Goal: Task Accomplishment & Management: Complete application form

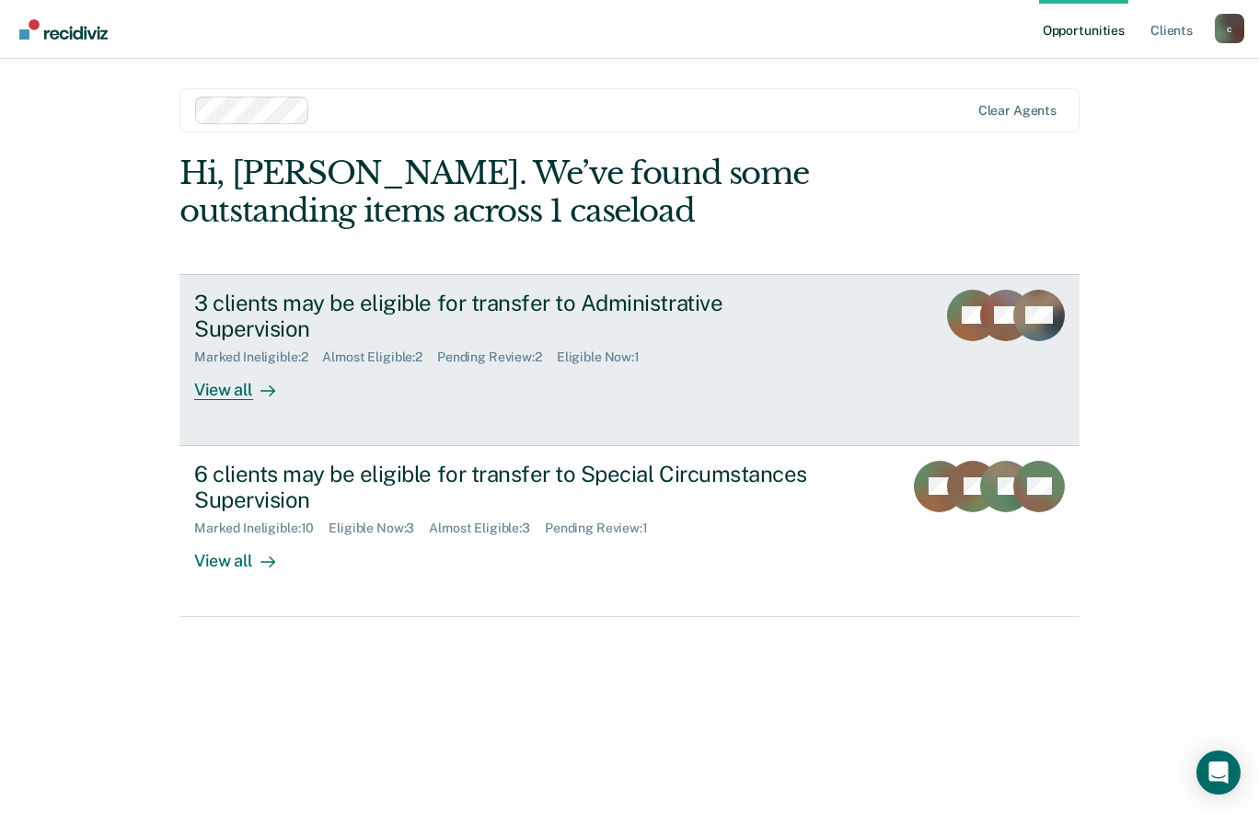
click at [758, 307] on div "3 clients may be eligible for transfer to Administrative Supervision" at bounding box center [517, 316] width 646 height 53
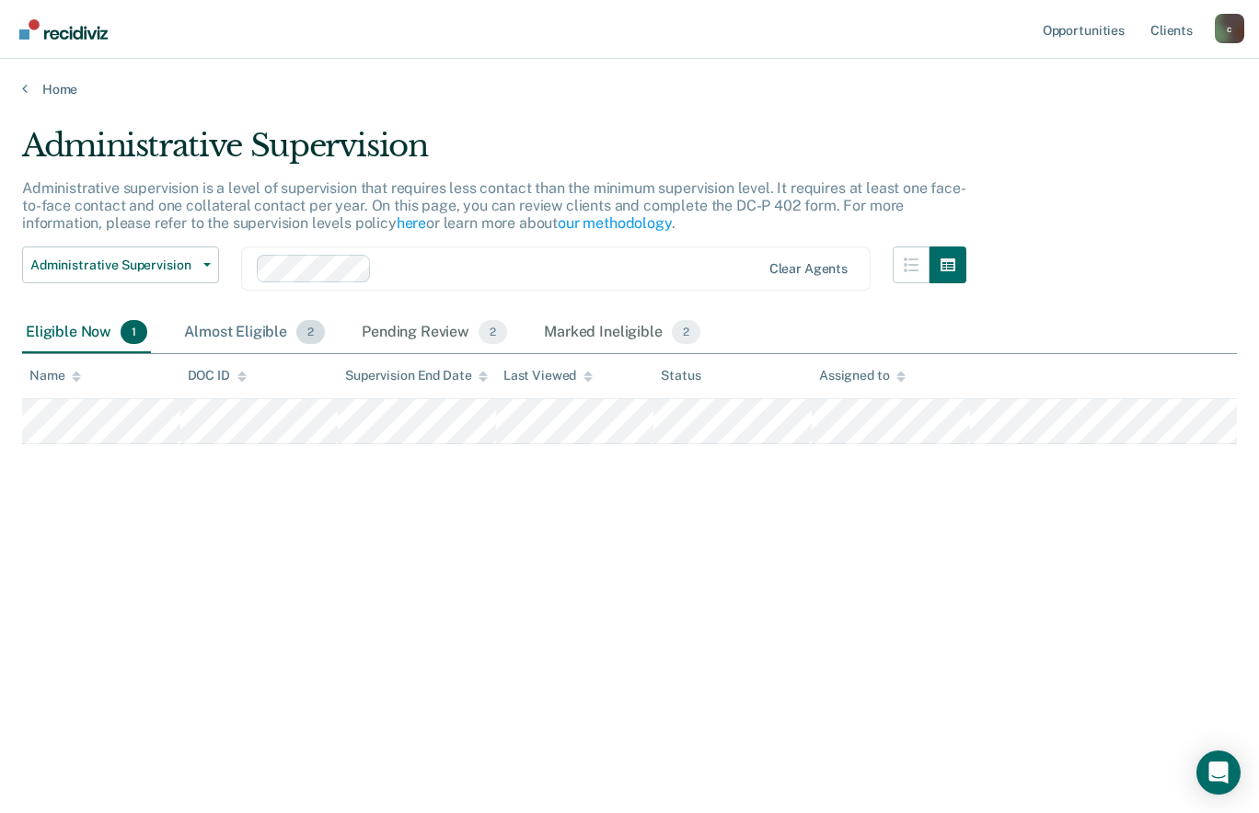
click at [244, 330] on div "Almost Eligible 2" at bounding box center [254, 333] width 148 height 40
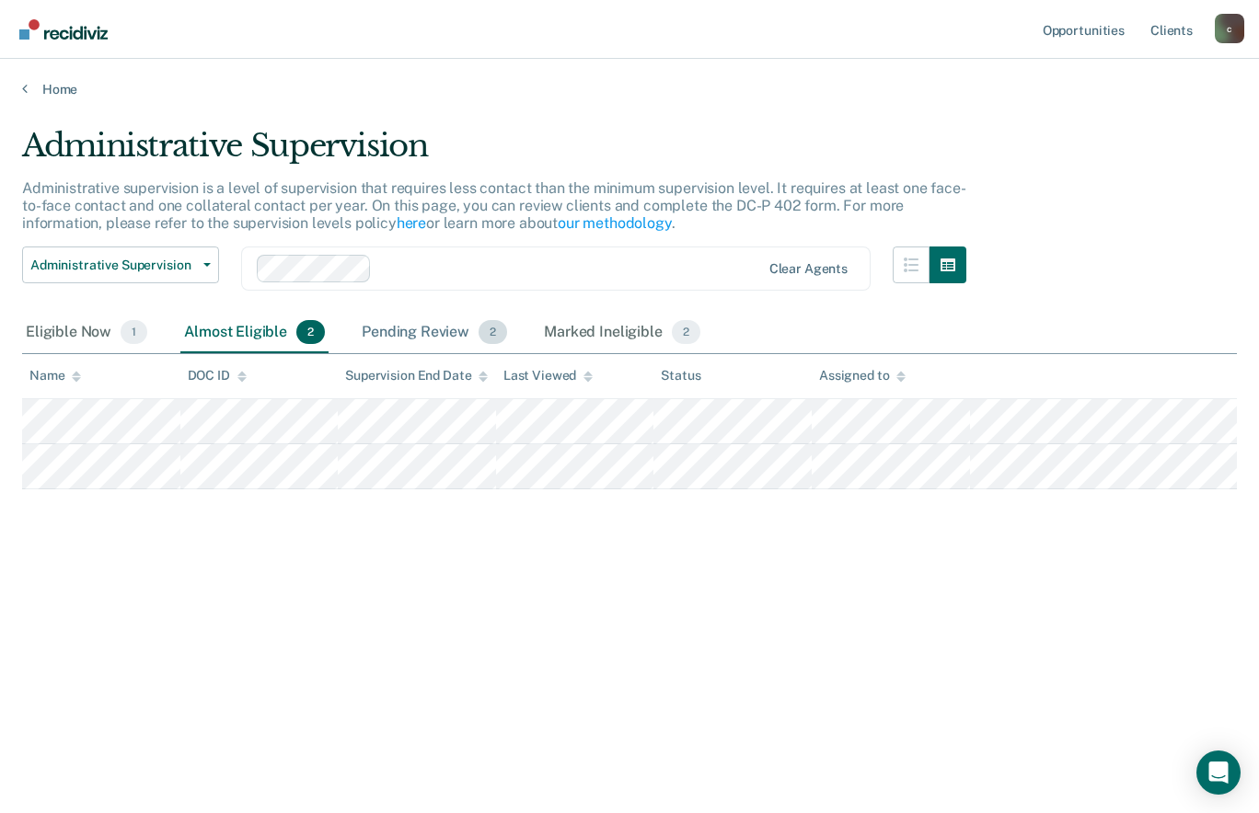
click at [436, 322] on div "Pending Review 2" at bounding box center [434, 333] width 153 height 40
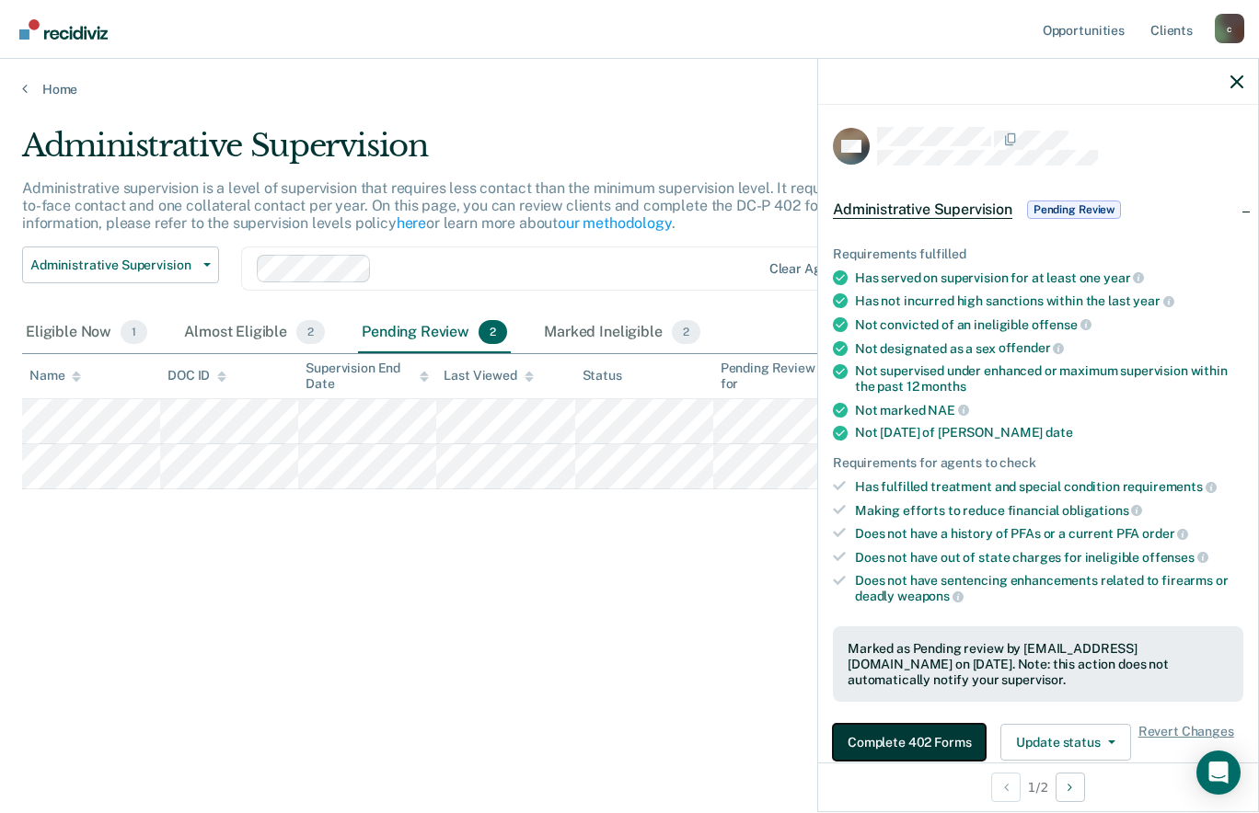
click at [949, 744] on button "Complete 402 Forms" at bounding box center [909, 742] width 153 height 37
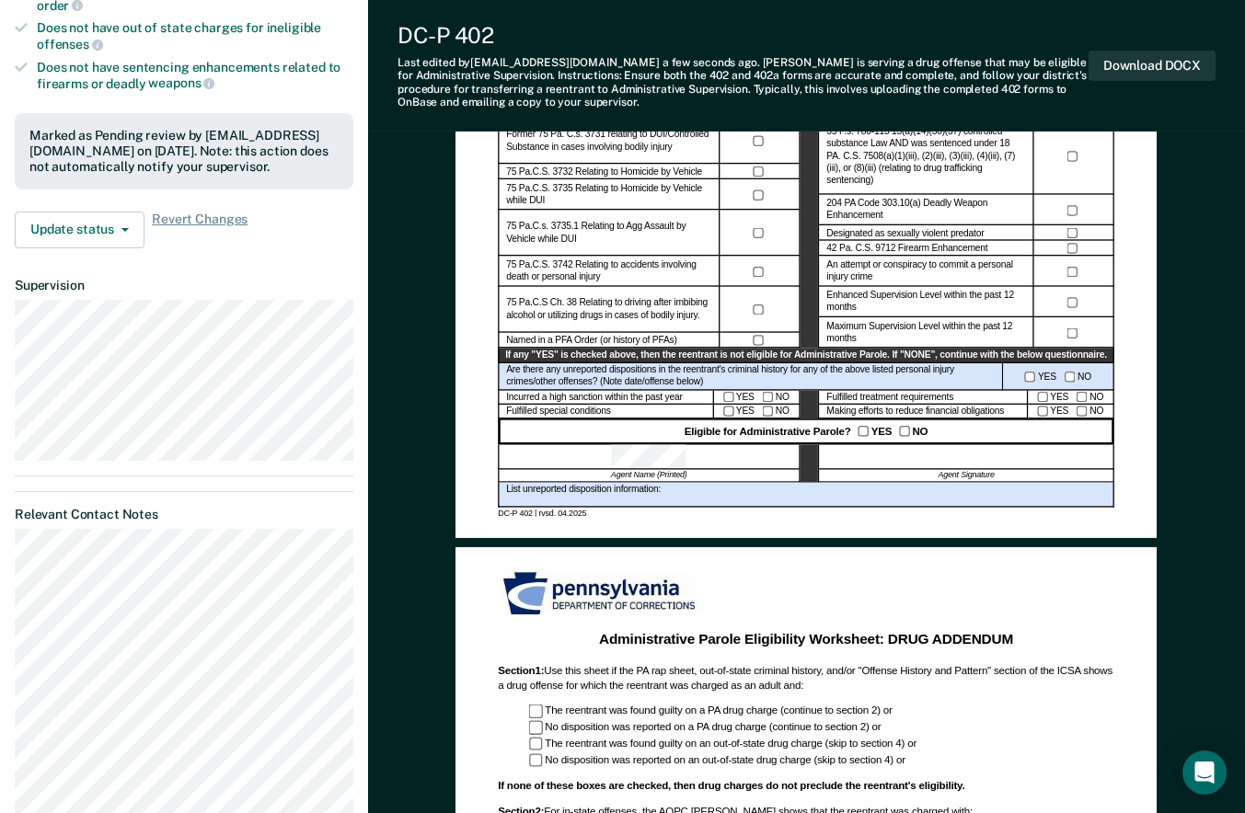
scroll to position [578, 0]
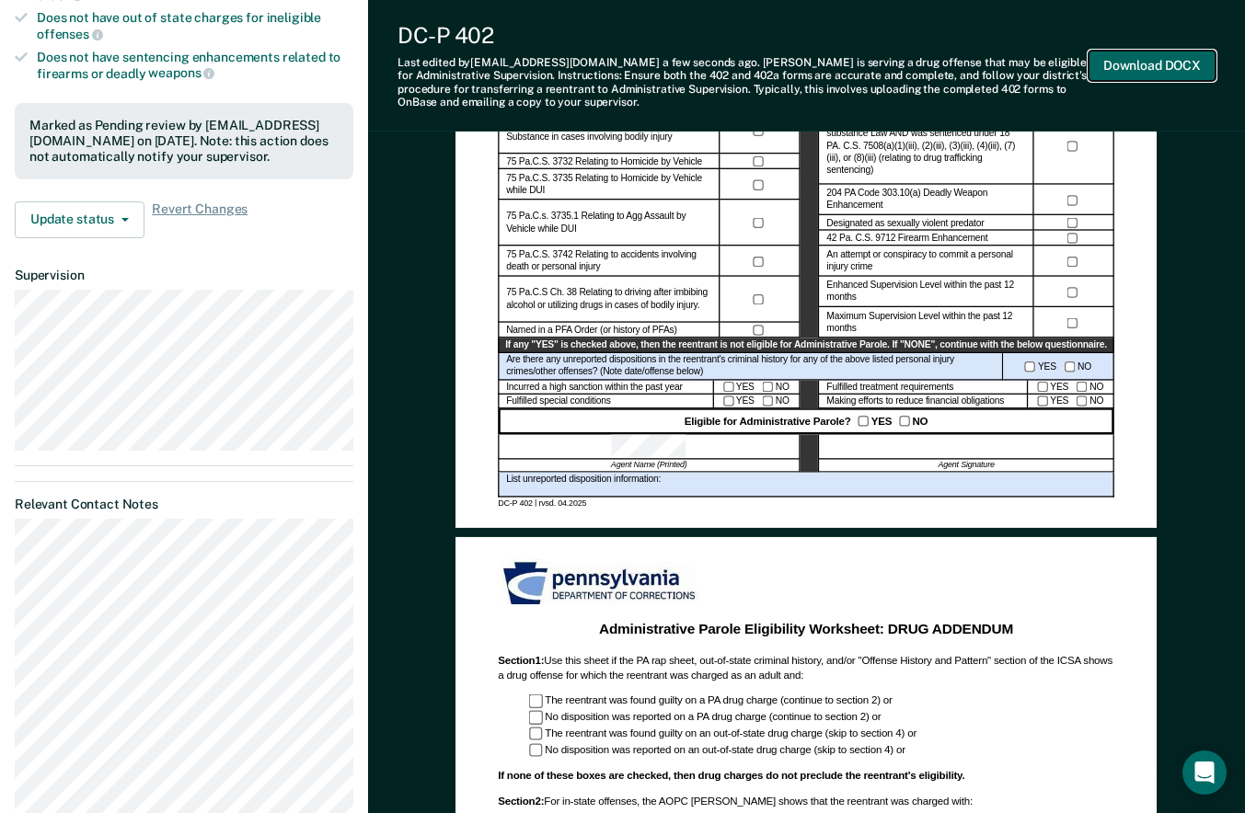
click at [1179, 58] on button "Download DOCX" at bounding box center [1152, 66] width 127 height 30
